Goal: Check status

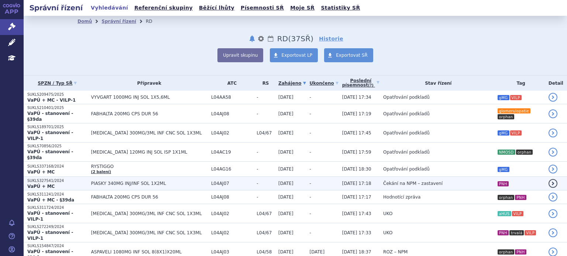
click at [137, 181] on span "PIASKY 340MG INJ/INF SOL 1X2ML" at bounding box center [149, 183] width 116 height 5
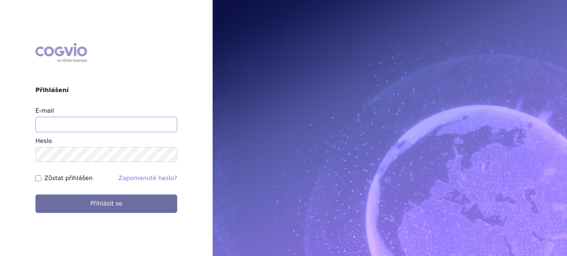
click at [44, 117] on input "E-mail" at bounding box center [106, 124] width 142 height 15
type input "lenka.pribylova@astrazeneca.com"
click at [35, 195] on button "Přihlásit se" at bounding box center [106, 204] width 142 height 18
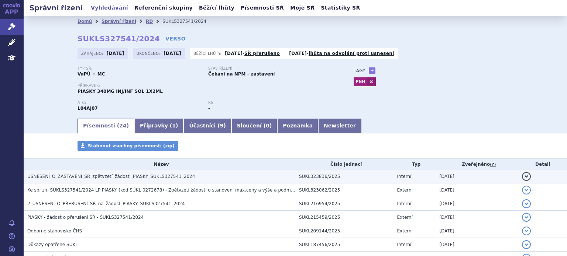
click at [107, 177] on span "USNESENÍ_O_ZASTAVENÍ_SŘ_zpětvzetí_žádosti_PIASKY_SUKLS327541_2024" at bounding box center [111, 176] width 168 height 5
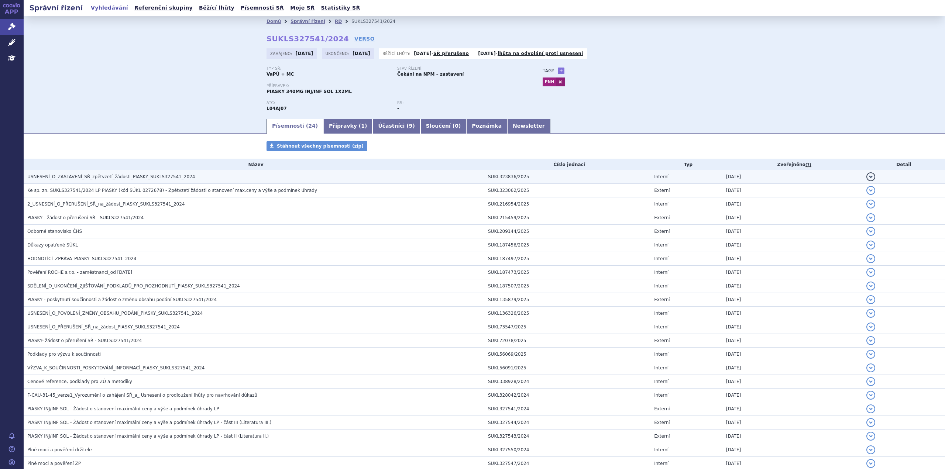
click at [137, 177] on span "USNESENÍ_O_ZASTAVENÍ_SŘ_zpětvzetí_žádosti_PIASKY_SUKLS327541_2024" at bounding box center [111, 176] width 168 height 5
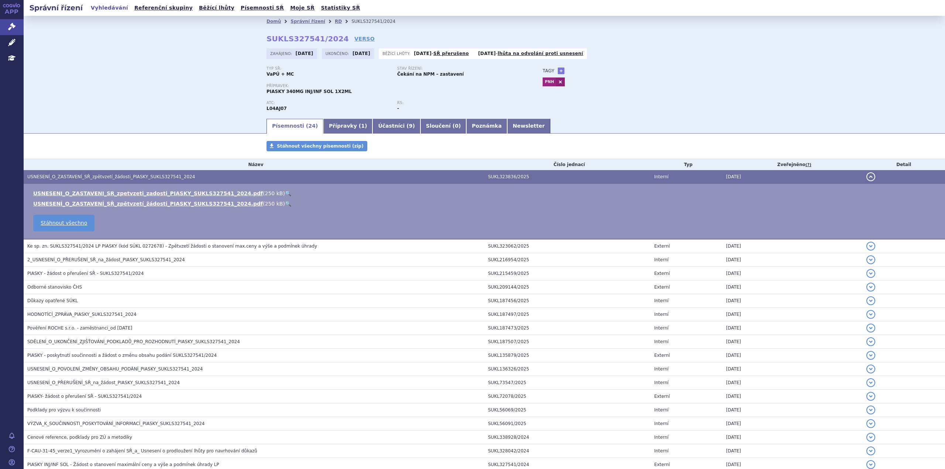
click at [139, 197] on li "USNESENI_O_ZASTAVENI_SR_zpetvzeti_zadosti_PIASKY_SUKLS327541_2024.pdf ( 250 kB …" at bounding box center [485, 193] width 904 height 7
click at [139, 194] on link "USNESENI_O_ZASTAVENI_SR_zpetvzeti_zadosti_PIASKY_SUKLS327541_2024.pdf" at bounding box center [147, 193] width 229 height 6
drag, startPoint x: 396, startPoint y: 74, endPoint x: 456, endPoint y: 74, distance: 59.8
click at [456, 74] on div "Stav řízení: Čekání na NPM – zastavení" at bounding box center [462, 71] width 131 height 11
click at [455, 76] on div "Stav řízení: Čekání na NPM – zastavení" at bounding box center [462, 71] width 131 height 11
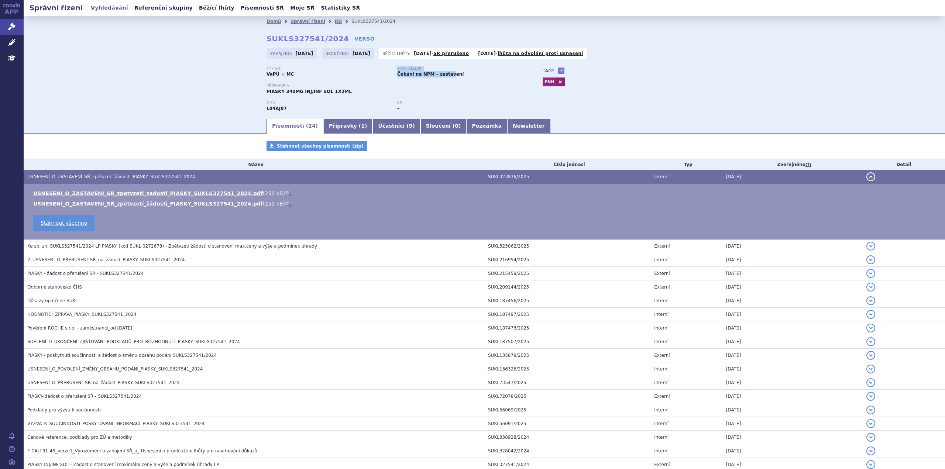
drag, startPoint x: 393, startPoint y: 73, endPoint x: 443, endPoint y: 75, distance: 50.6
click at [443, 75] on div "Typ SŘ: VaPÚ + MC Stav řízení: Čekání na NPM – zastavení" at bounding box center [396, 74] width 261 height 17
click at [443, 75] on strong "Čekání na NPM – zastavení" at bounding box center [430, 74] width 67 height 5
drag, startPoint x: 394, startPoint y: 75, endPoint x: 451, endPoint y: 78, distance: 56.9
click at [451, 78] on div "Typ SŘ: VaPÚ + MC Stav řízení: Čekání na NPM – zastavení" at bounding box center [396, 74] width 261 height 17
